Goal: Register for event/course

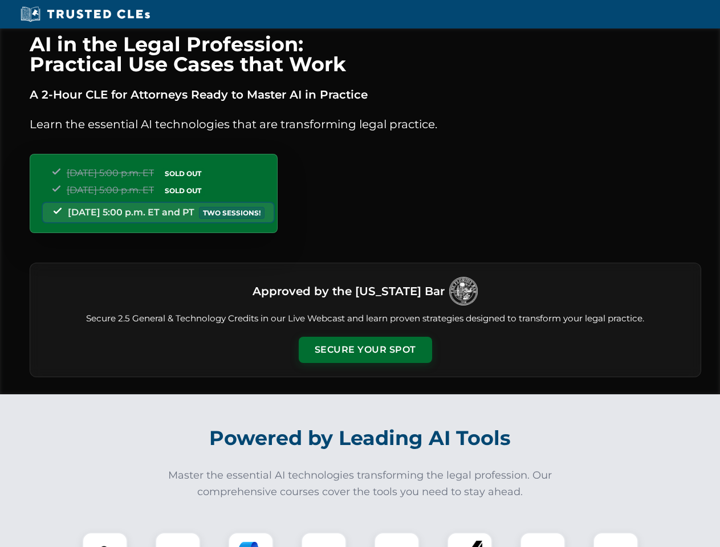
click at [365, 350] on button "Secure Your Spot" at bounding box center [365, 350] width 133 height 26
click at [105, 540] on img at bounding box center [104, 555] width 33 height 33
click at [178, 540] on div at bounding box center [178, 555] width 46 height 46
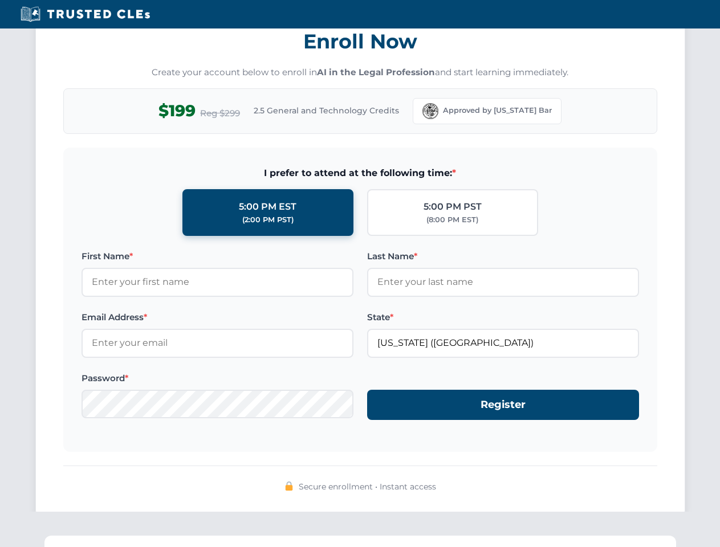
scroll to position [1119, 0]
